Goal: Transaction & Acquisition: Book appointment/travel/reservation

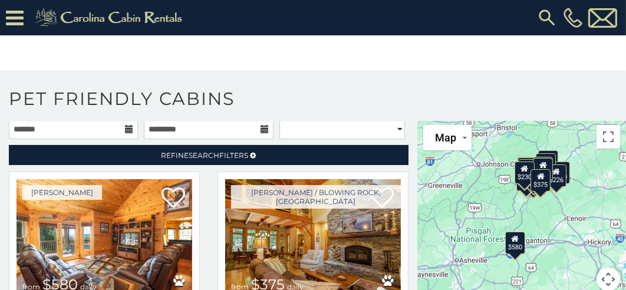
click at [613, 50] on body "**********" at bounding box center [313, 152] width 626 height 305
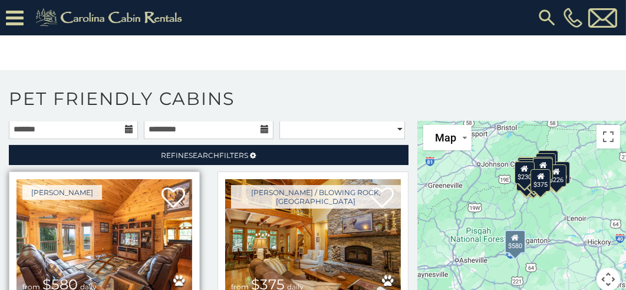
click at [112, 247] on img at bounding box center [104, 238] width 176 height 118
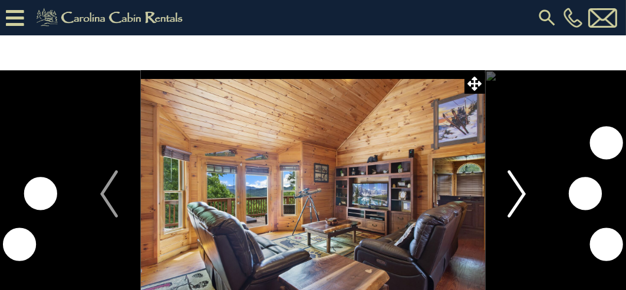
click at [521, 200] on img "Next" at bounding box center [517, 193] width 18 height 47
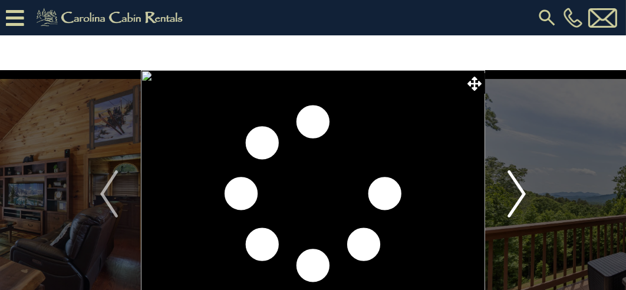
click at [521, 200] on img "Next" at bounding box center [517, 193] width 18 height 47
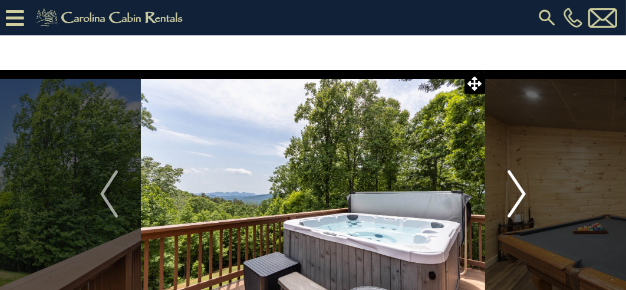
click at [521, 200] on img "Next" at bounding box center [517, 193] width 18 height 47
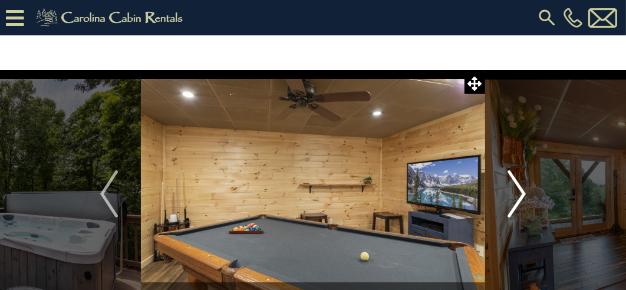
click at [521, 200] on img "Next" at bounding box center [517, 193] width 18 height 47
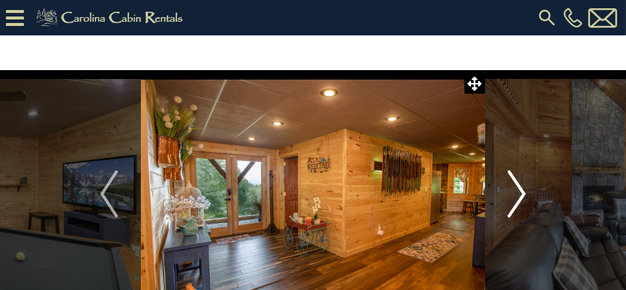
click at [521, 200] on img "Next" at bounding box center [517, 193] width 18 height 47
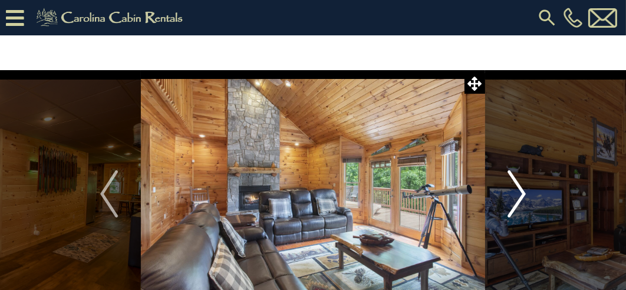
click at [521, 200] on img "Next" at bounding box center [517, 193] width 18 height 47
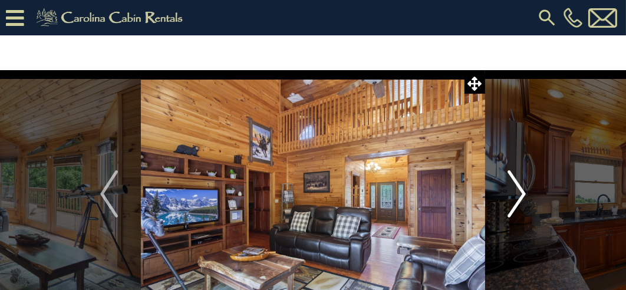
click at [521, 200] on img "Next" at bounding box center [517, 193] width 18 height 47
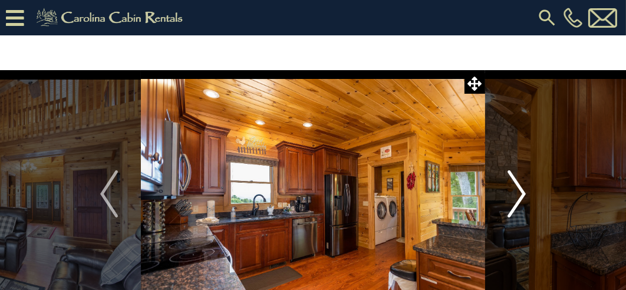
click at [521, 200] on img "Next" at bounding box center [517, 193] width 18 height 47
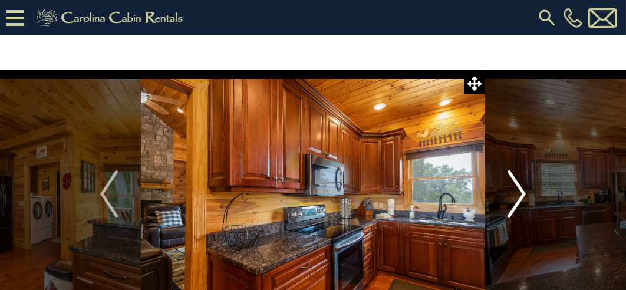
click at [521, 200] on img "Next" at bounding box center [517, 193] width 18 height 47
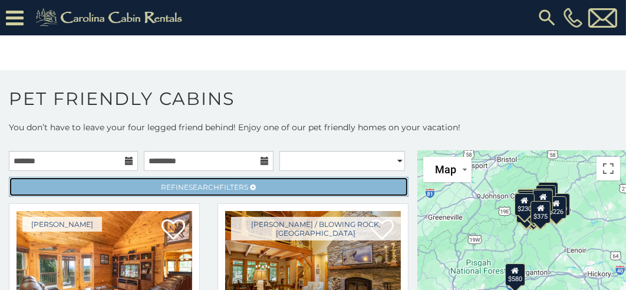
click at [219, 186] on span "Refine Search Filters" at bounding box center [204, 187] width 87 height 9
